Goal: Information Seeking & Learning: Find specific fact

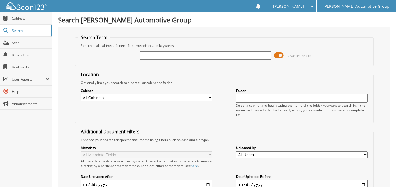
drag, startPoint x: 199, startPoint y: 56, endPoint x: 194, endPoint y: 55, distance: 4.2
click at [199, 56] on input "text" at bounding box center [205, 55] width 131 height 8
type input "SJT609"
click at [282, 55] on span at bounding box center [278, 55] width 9 height 8
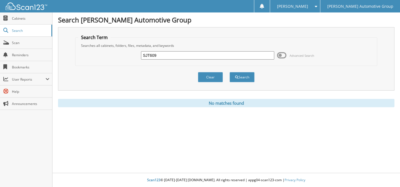
click at [161, 56] on input "SJT609" at bounding box center [207, 55] width 133 height 8
type input "S"
type input "[PERSON_NAME]"
click at [229, 72] on button "Search" at bounding box center [241, 77] width 25 height 10
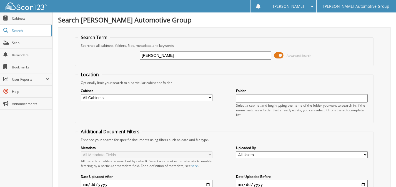
click at [278, 54] on span at bounding box center [278, 55] width 9 height 8
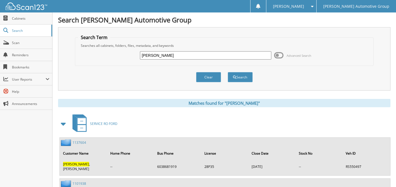
click at [63, 123] on span at bounding box center [64, 124] width 8 height 10
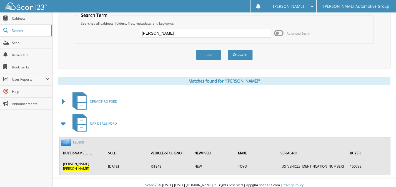
scroll to position [22, 0]
click at [77, 141] on link "136909" at bounding box center [78, 142] width 12 height 5
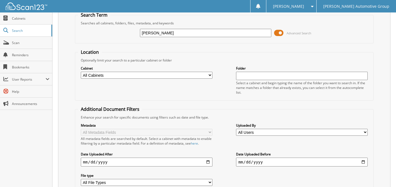
drag, startPoint x: 173, startPoint y: 31, endPoint x: 108, endPoint y: 34, distance: 64.7
click at [108, 34] on div "[PERSON_NAME] Advanced Search" at bounding box center [224, 33] width 292 height 15
type input "SJT761"
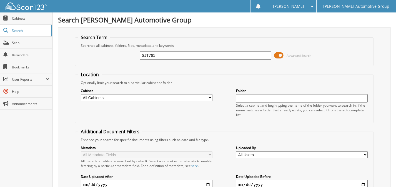
click at [278, 54] on span at bounding box center [278, 55] width 9 height 8
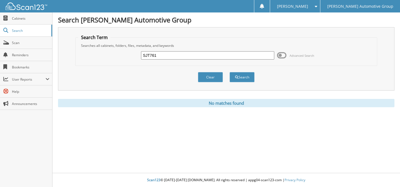
drag, startPoint x: 160, startPoint y: 56, endPoint x: 117, endPoint y: 56, distance: 43.3
click at [117, 56] on div "SJT761 Advanced Search" at bounding box center [226, 55] width 296 height 15
type input "PETER LEVESQUE"
click at [229, 72] on button "Search" at bounding box center [241, 77] width 25 height 10
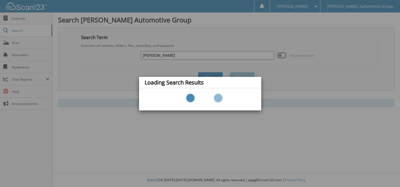
click at [218, 39] on div "Loading Search Results" at bounding box center [200, 93] width 400 height 187
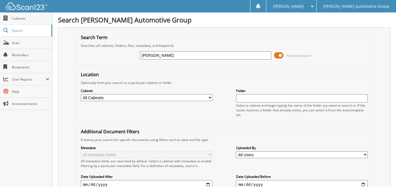
click at [281, 55] on span at bounding box center [278, 55] width 9 height 8
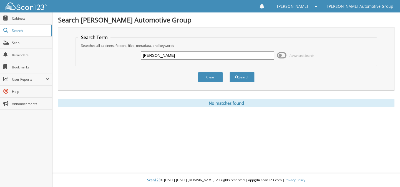
click at [156, 55] on input "PETER LEVESQUE" at bounding box center [207, 55] width 133 height 8
type input "[PERSON_NAME]"
click at [229, 72] on button "Search" at bounding box center [241, 77] width 25 height 10
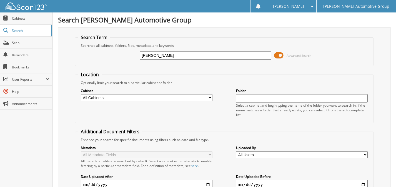
click at [277, 55] on span at bounding box center [278, 55] width 9 height 8
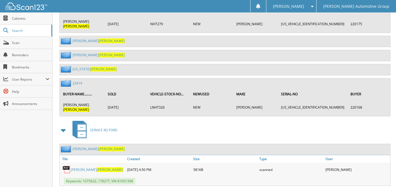
scroll to position [222, 0]
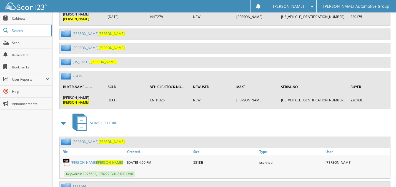
click at [63, 118] on span at bounding box center [64, 123] width 8 height 10
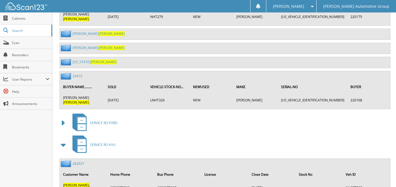
click at [63, 140] on span at bounding box center [64, 145] width 8 height 10
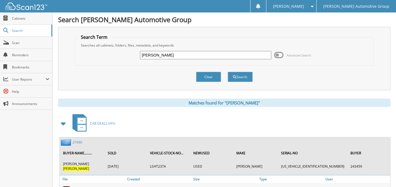
scroll to position [0, 0]
click at [166, 54] on input "LEVESQUE" at bounding box center [205, 55] width 131 height 8
type input "LEVESQUE, PETER"
click at [227, 72] on button "Search" at bounding box center [239, 77] width 25 height 10
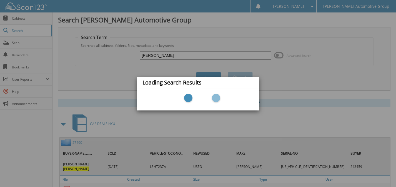
click at [90, 70] on div "Loading Search Results" at bounding box center [198, 93] width 396 height 187
click at [97, 69] on div "Loading Search Results" at bounding box center [198, 93] width 396 height 187
